Goal: Information Seeking & Learning: Learn about a topic

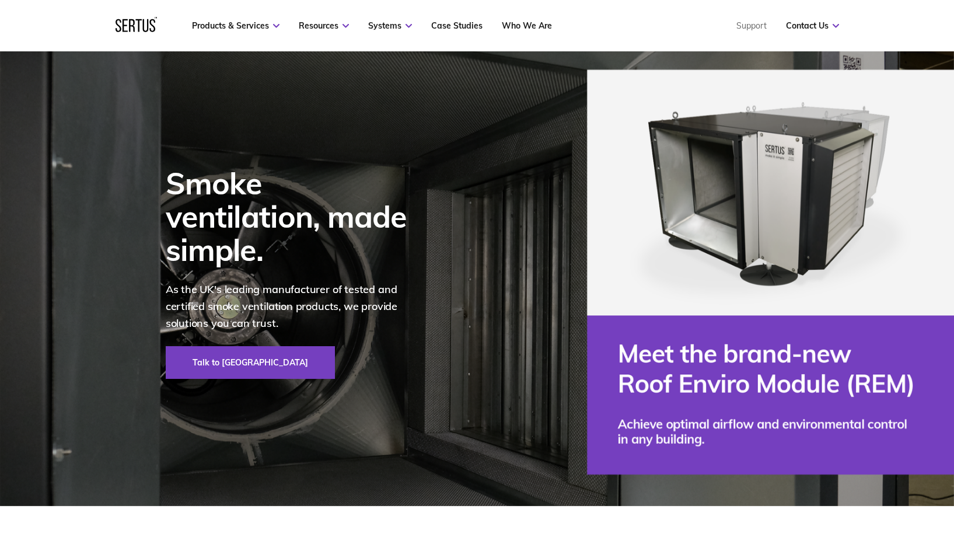
scroll to position [117, 0]
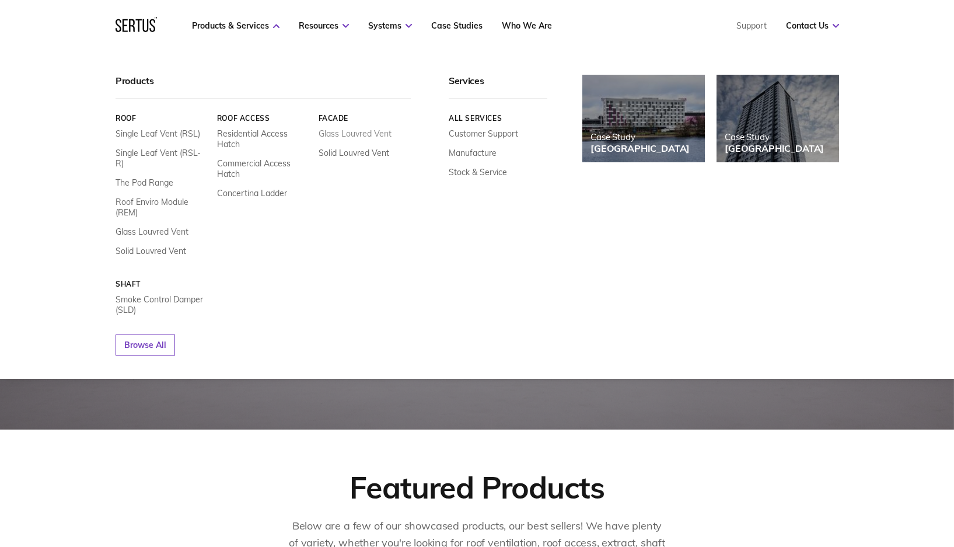
click at [354, 130] on link "Glass Louvred Vent" at bounding box center [354, 133] width 73 height 11
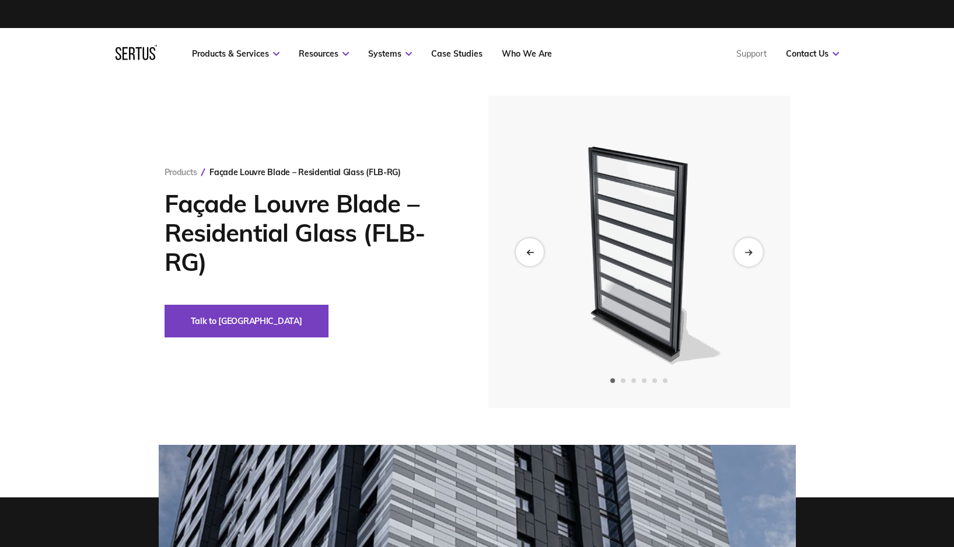
click at [743, 253] on div "Next slide" at bounding box center [748, 251] width 29 height 29
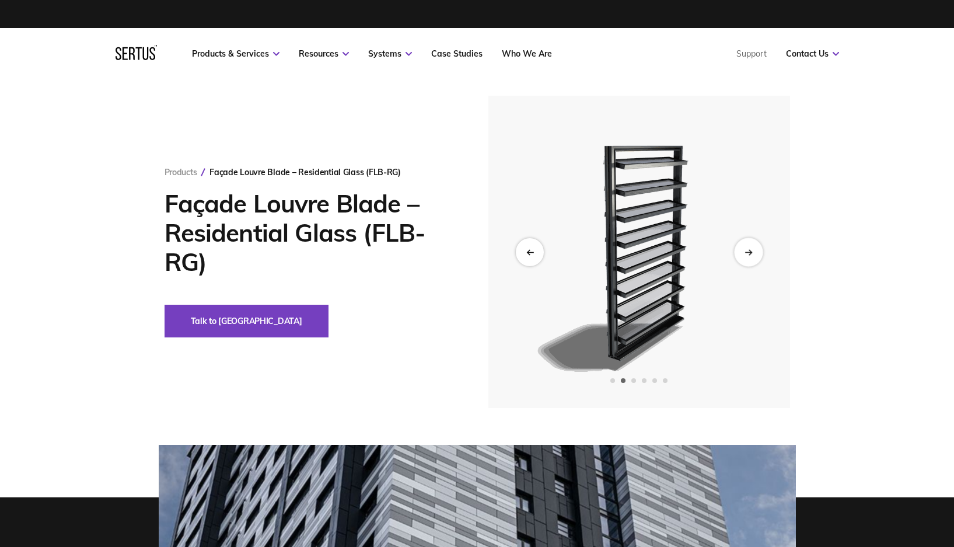
click at [740, 253] on div "Next slide" at bounding box center [748, 251] width 29 height 29
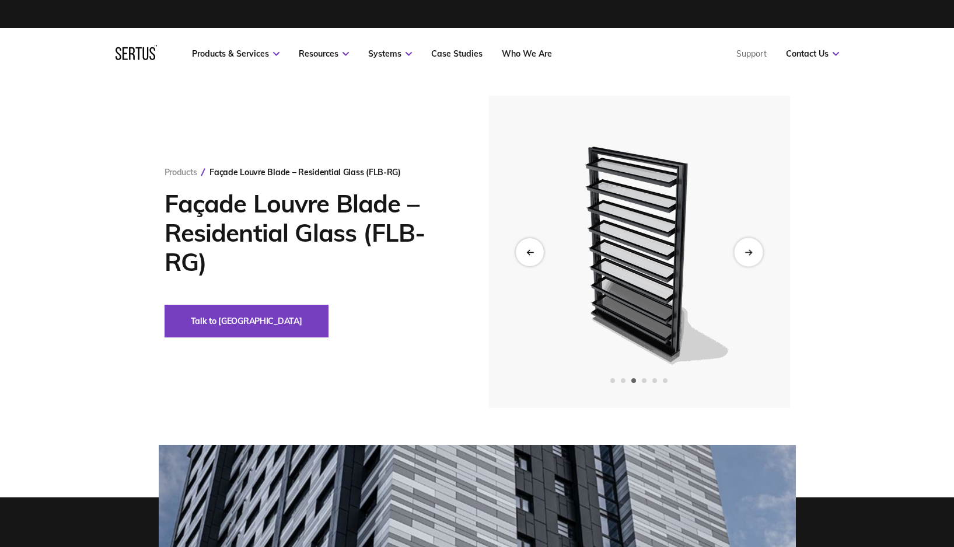
click at [740, 252] on div "Next slide" at bounding box center [748, 251] width 29 height 29
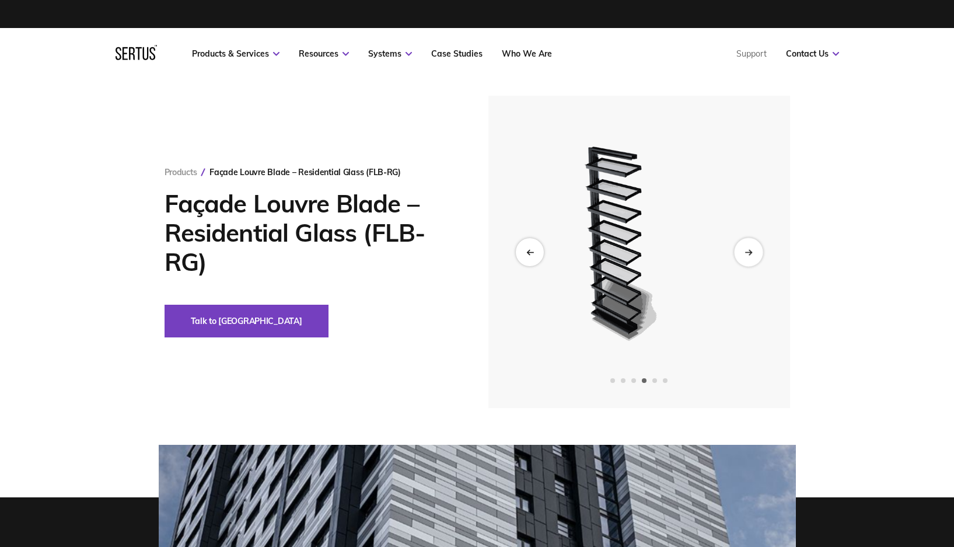
click at [740, 252] on div "Next slide" at bounding box center [748, 251] width 29 height 29
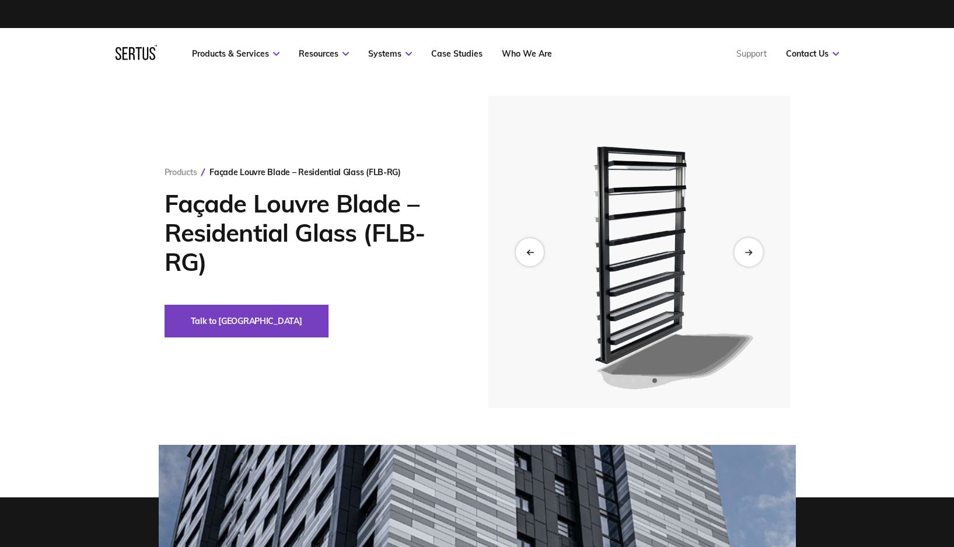
click at [741, 247] on div "Next slide" at bounding box center [748, 251] width 29 height 29
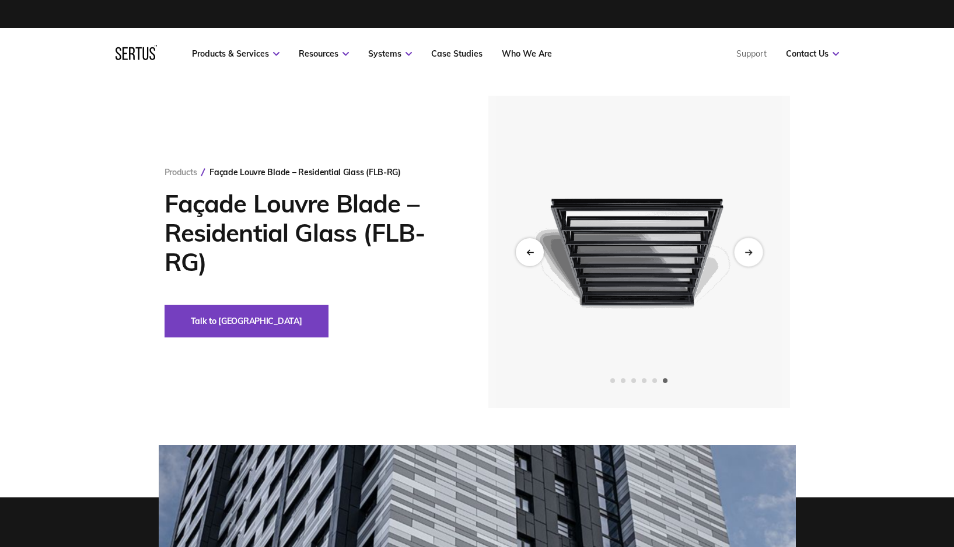
click at [743, 253] on div "Next slide" at bounding box center [748, 251] width 29 height 29
click at [753, 255] on div "Next slide" at bounding box center [748, 251] width 29 height 29
click at [754, 253] on div "Next slide" at bounding box center [748, 251] width 29 height 29
click at [747, 257] on div "Next slide" at bounding box center [748, 251] width 29 height 29
click at [748, 249] on icon "Next slide" at bounding box center [748, 252] width 8 height 6
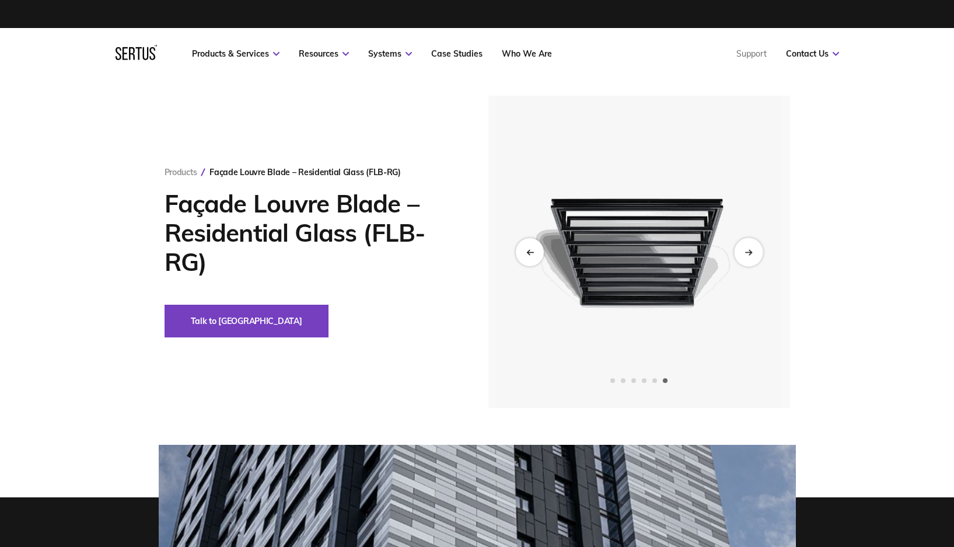
click at [743, 249] on div "Next slide" at bounding box center [748, 251] width 29 height 29
click at [533, 242] on div "Previous slide" at bounding box center [529, 251] width 29 height 29
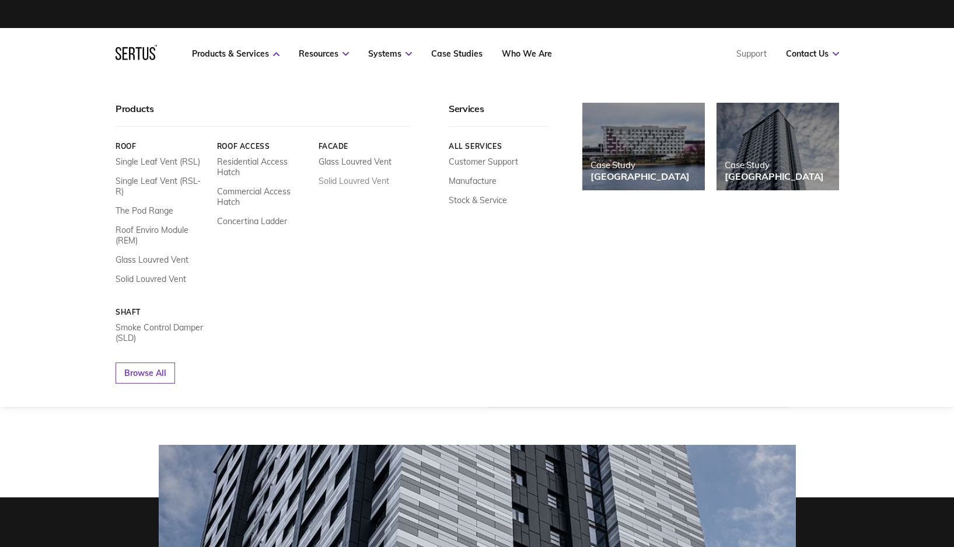
click at [352, 184] on link "Solid Louvred Vent" at bounding box center [353, 181] width 71 height 11
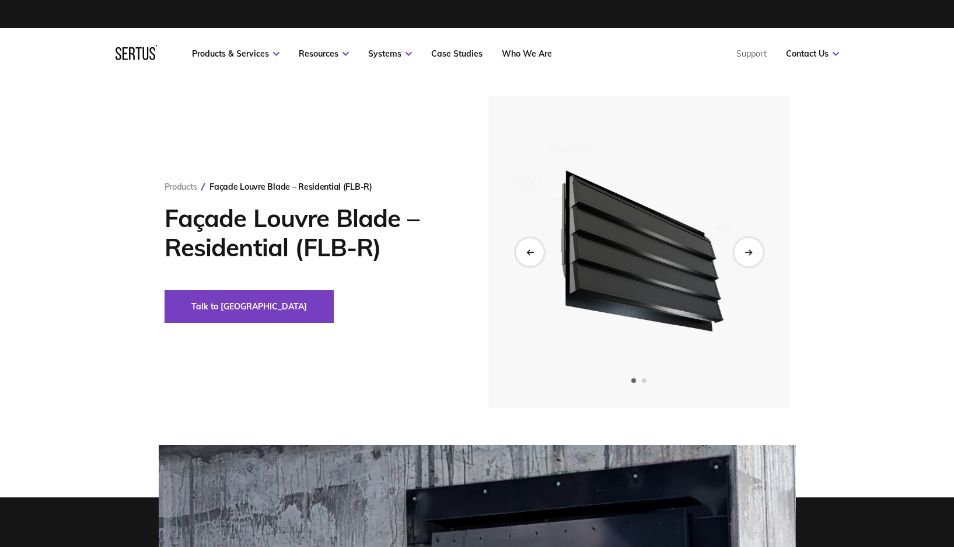
click at [747, 253] on icon "Next slide" at bounding box center [748, 252] width 8 height 6
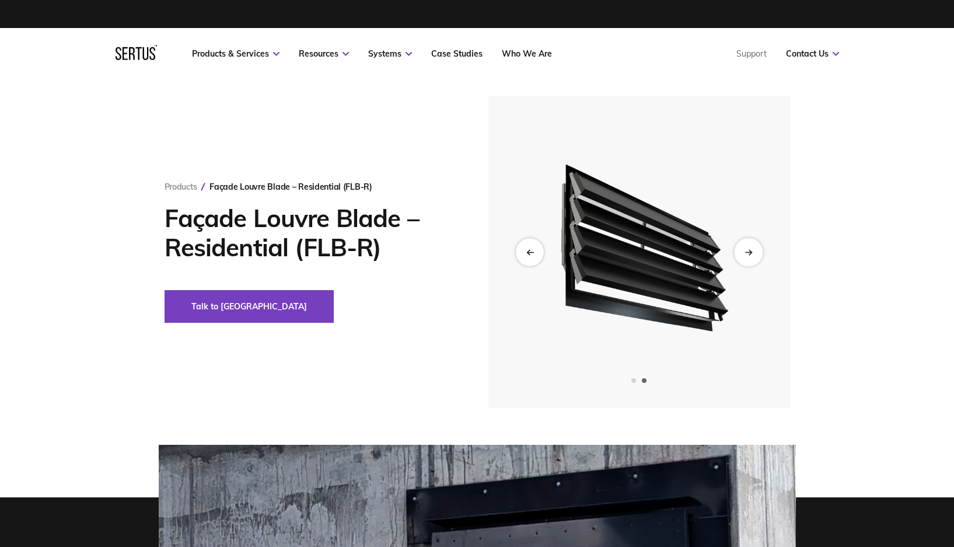
click at [746, 262] on div "Next slide" at bounding box center [748, 251] width 29 height 29
click at [745, 256] on div "Next slide" at bounding box center [748, 251] width 29 height 29
click at [745, 261] on div "Next slide" at bounding box center [748, 251] width 29 height 29
click at [747, 250] on icon "Next slide" at bounding box center [748, 252] width 8 height 6
click at [526, 254] on icon "Previous slide" at bounding box center [530, 252] width 8 height 6
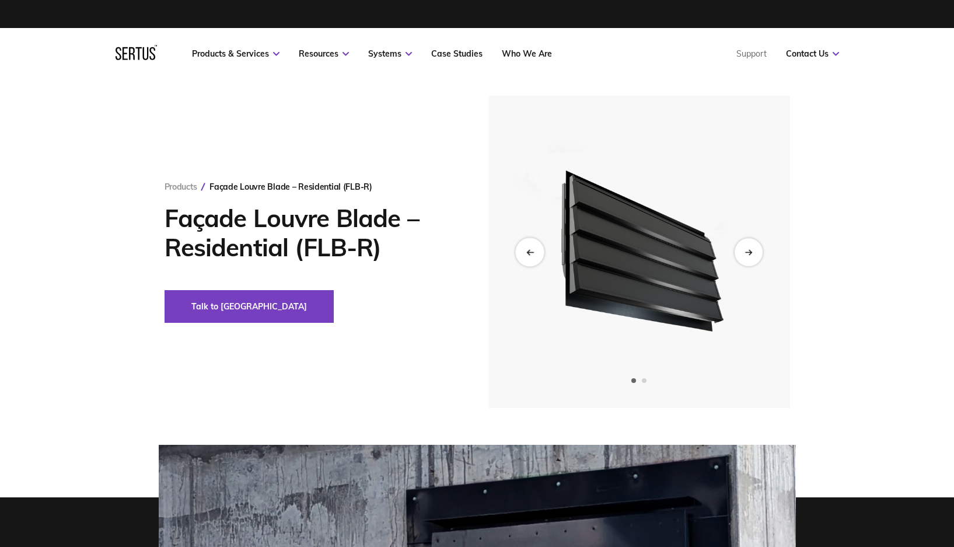
click at [520, 261] on div "Previous slide" at bounding box center [529, 251] width 29 height 29
click at [531, 249] on icon "Previous slide" at bounding box center [530, 252] width 8 height 6
click at [519, 251] on div "Previous slide" at bounding box center [529, 251] width 29 height 29
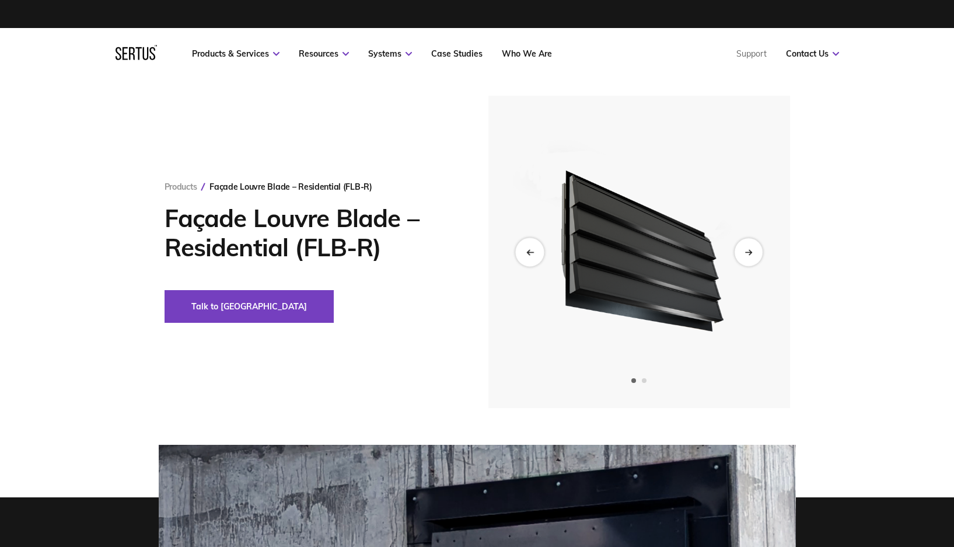
click at [519, 251] on div "Previous slide" at bounding box center [529, 251] width 29 height 29
click at [742, 258] on div "Next slide" at bounding box center [748, 251] width 29 height 29
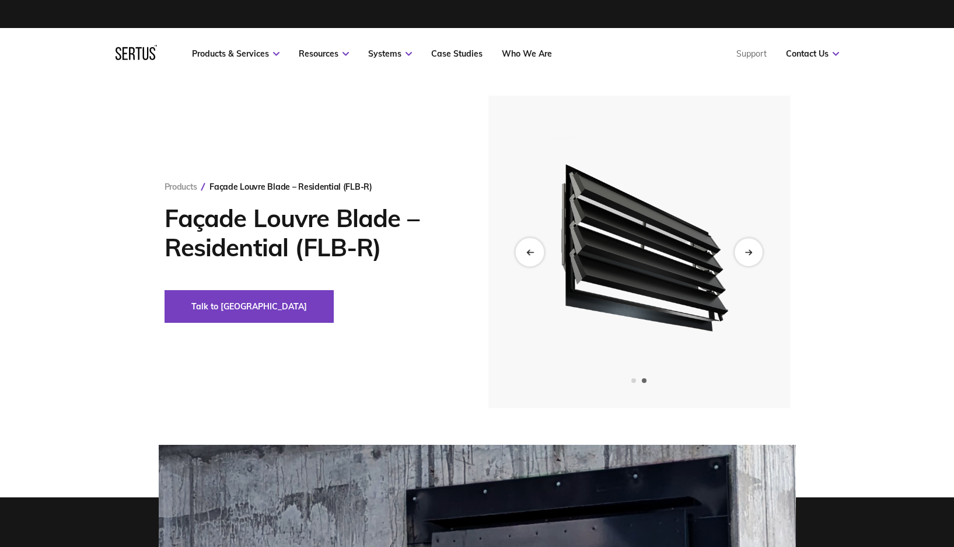
click at [532, 251] on icon "Previous slide" at bounding box center [530, 252] width 8 height 6
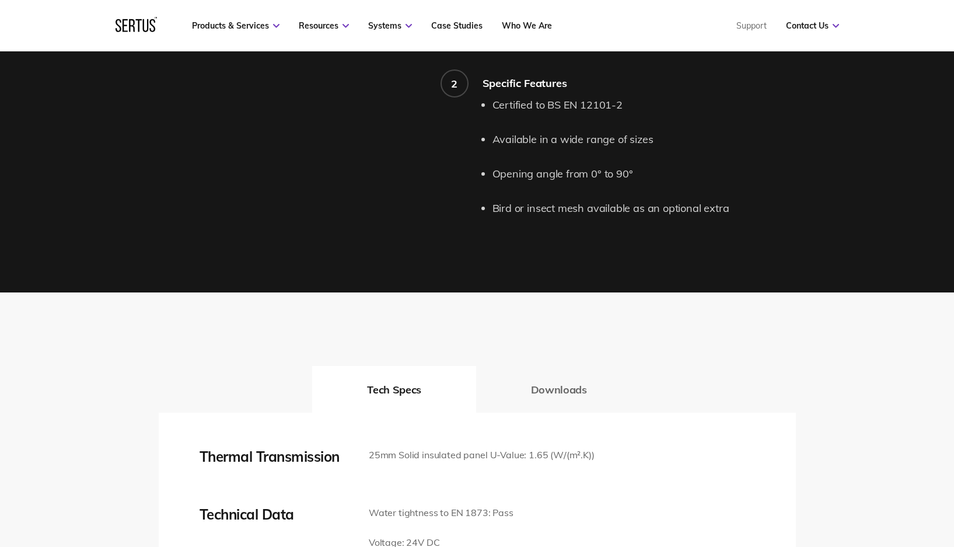
scroll to position [1458, 0]
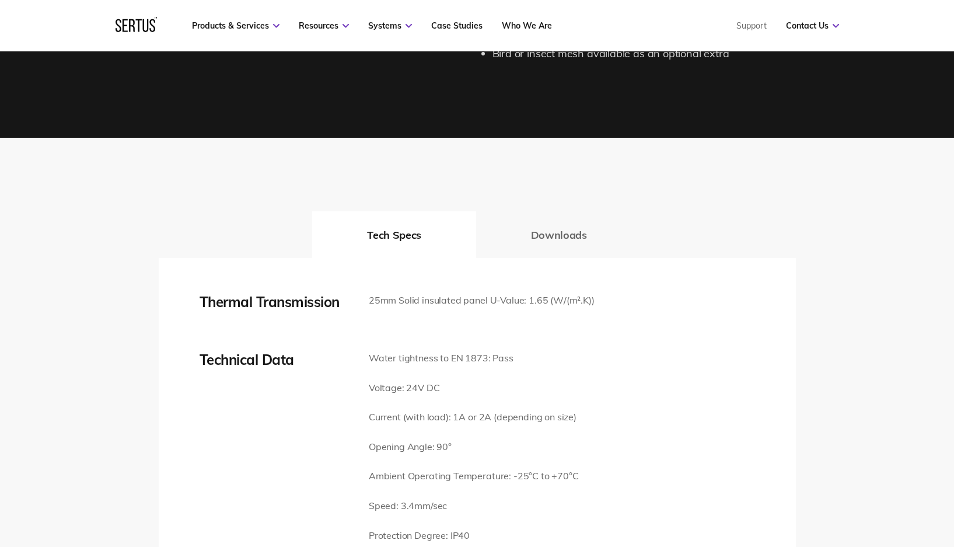
click at [557, 211] on button "Downloads" at bounding box center [559, 234] width 166 height 47
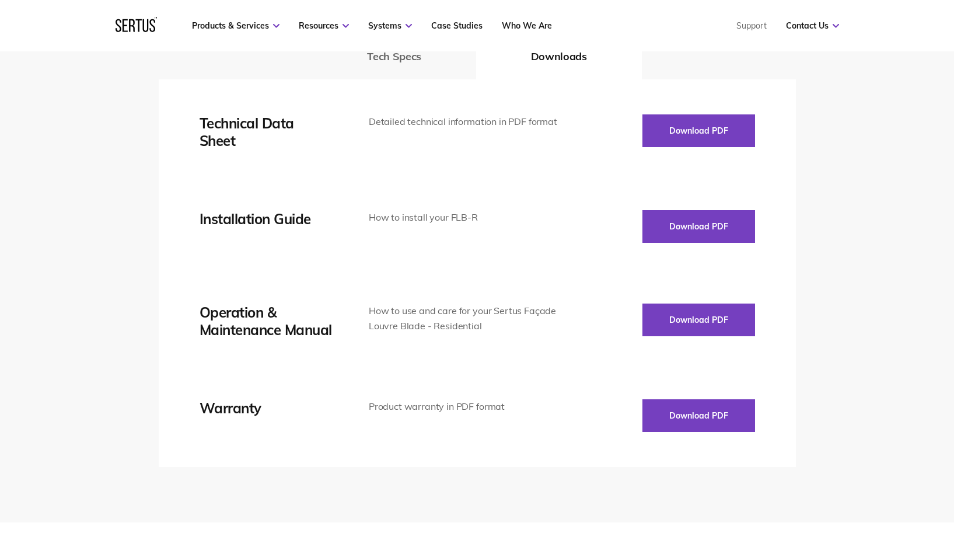
scroll to position [1633, 0]
